Goal: Obtain resource: Obtain resource

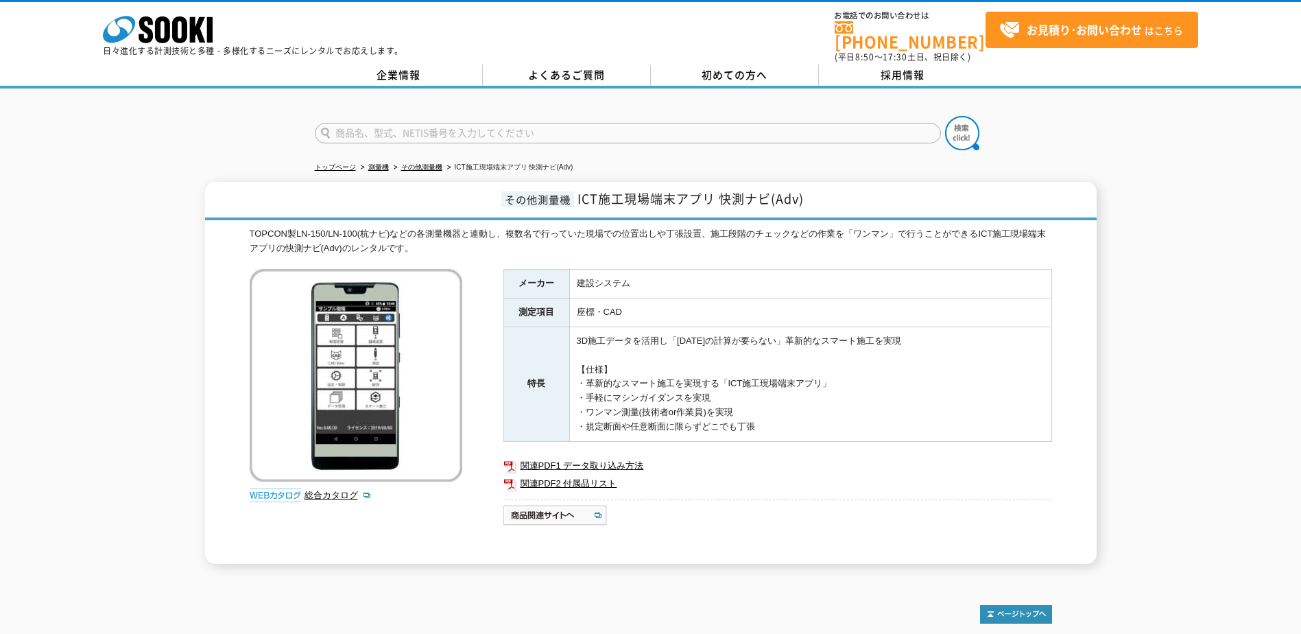
click at [289, 488] on img at bounding box center [275, 495] width 51 height 14
click at [330, 490] on link "総合カタログ" at bounding box center [338, 495] width 67 height 10
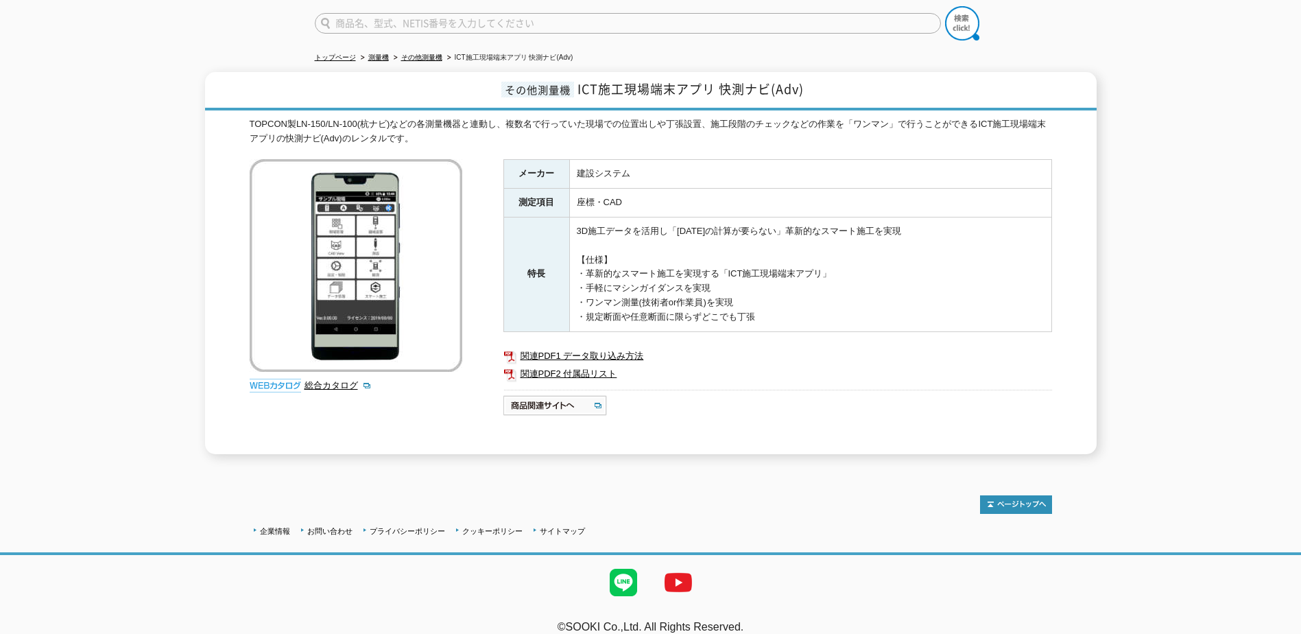
scroll to position [117, 0]
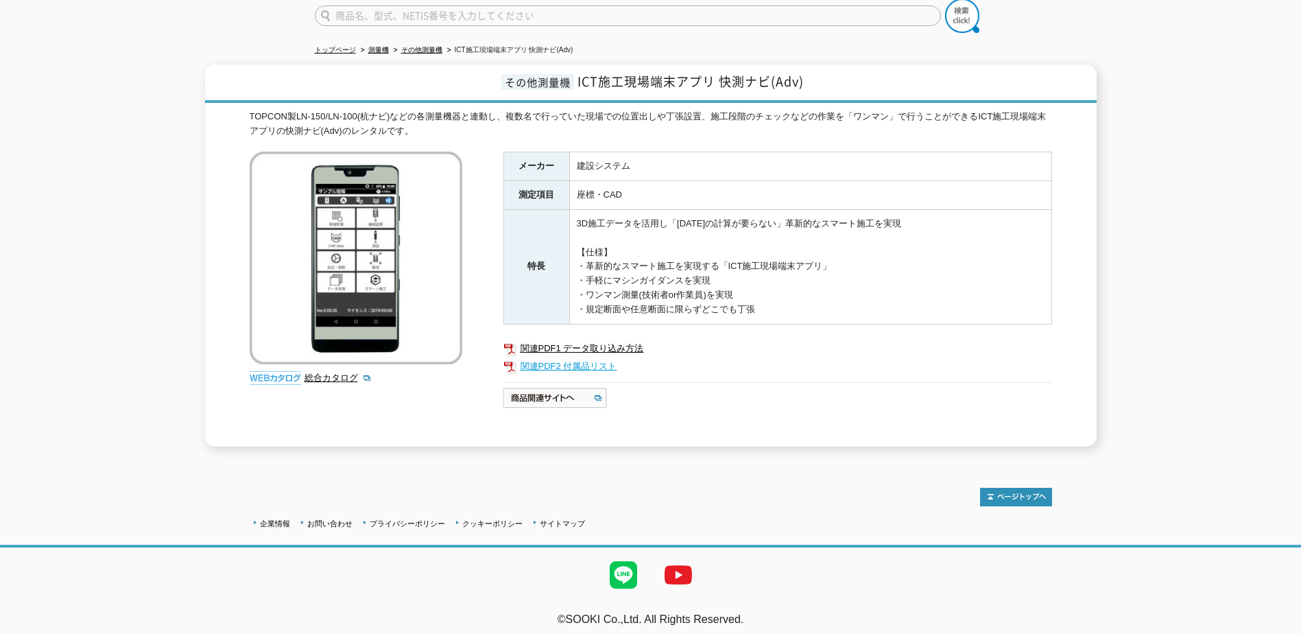
click at [572, 359] on link "関連PDF2 付属品リスト" at bounding box center [777, 366] width 549 height 18
click at [561, 360] on link "関連PDF2 付属品リスト" at bounding box center [777, 366] width 549 height 18
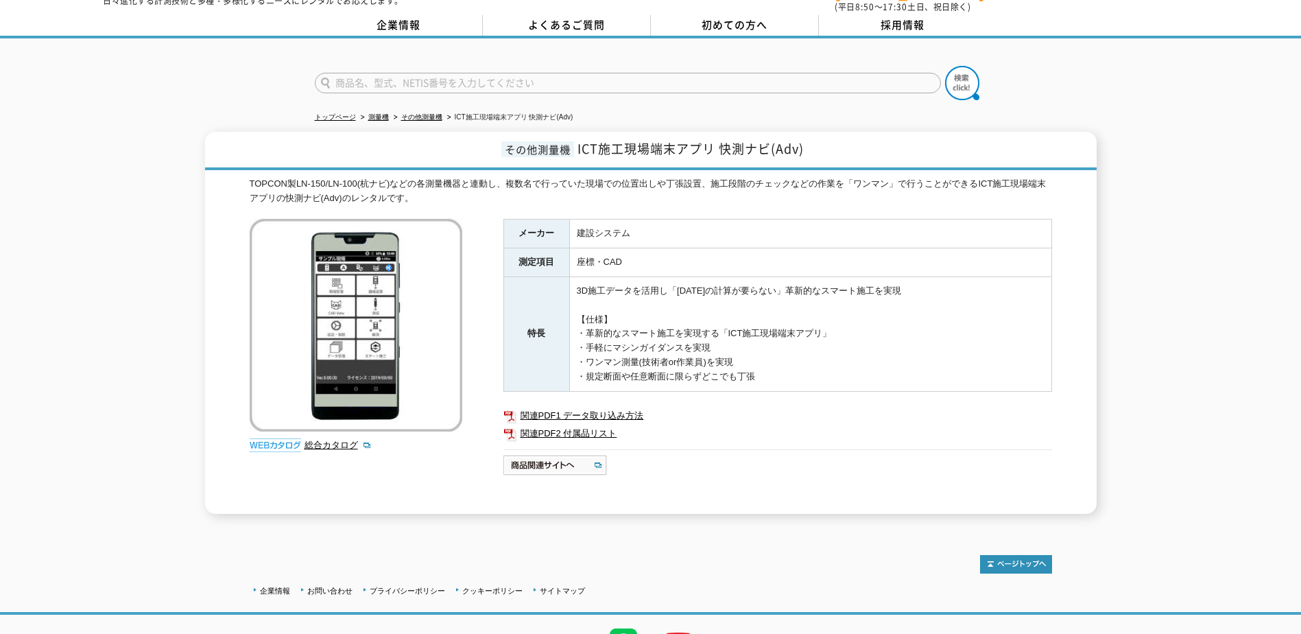
scroll to position [117, 0]
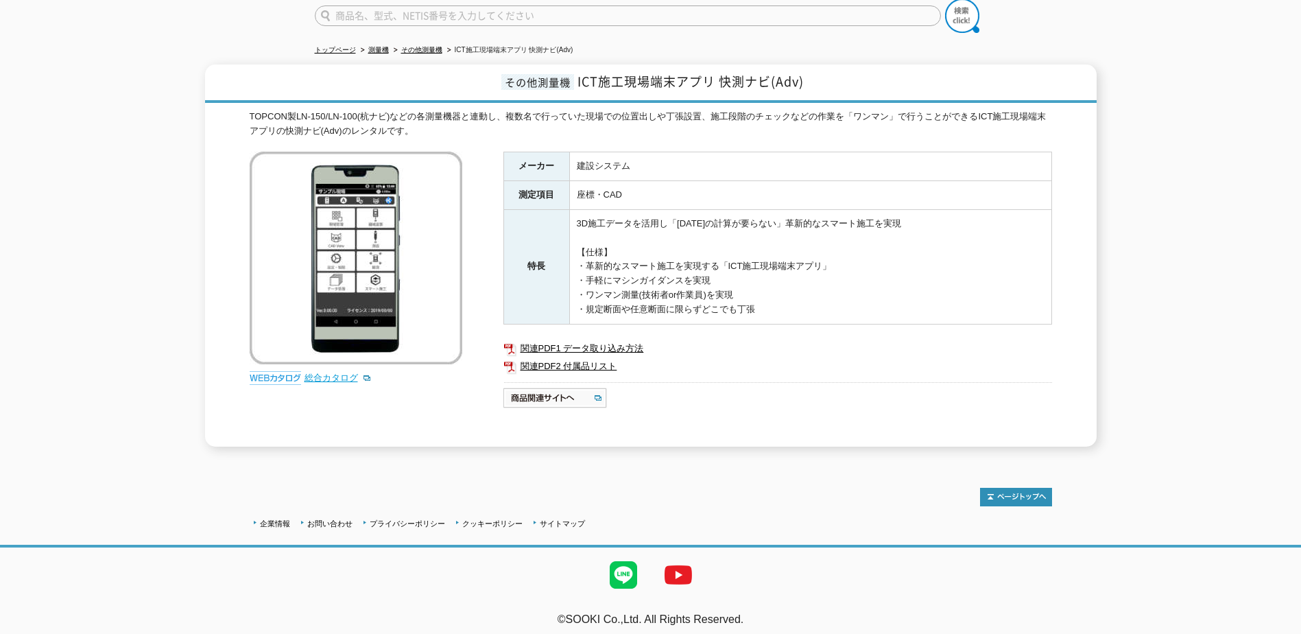
click at [318, 372] on link "総合カタログ" at bounding box center [338, 377] width 67 height 10
